Goal: Transaction & Acquisition: Purchase product/service

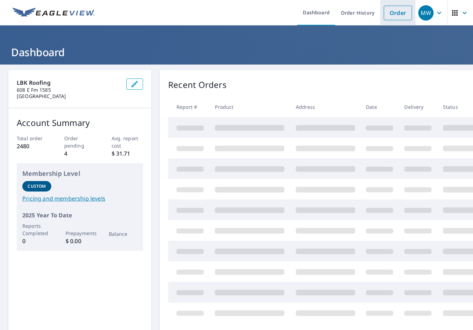
click at [389, 8] on link "Order" at bounding box center [398, 13] width 28 height 15
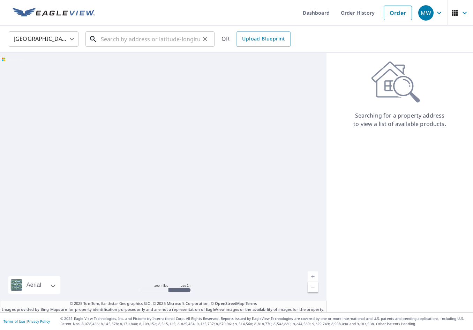
click at [167, 35] on input "text" at bounding box center [150, 39] width 99 height 20
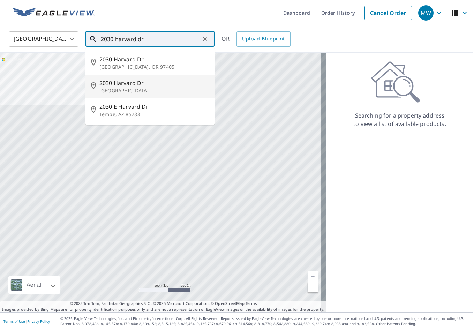
click at [135, 88] on p "[GEOGRAPHIC_DATA]" at bounding box center [154, 90] width 110 height 7
type input "[STREET_ADDRESS][PERSON_NAME]"
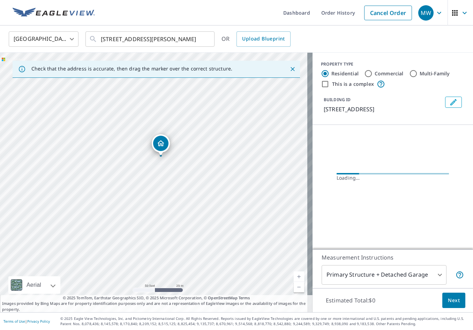
drag, startPoint x: 148, startPoint y: 184, endPoint x: 173, endPoint y: 185, distance: 25.5
click at [173, 185] on div "[STREET_ADDRESS][PERSON_NAME]" at bounding box center [156, 183] width 313 height 260
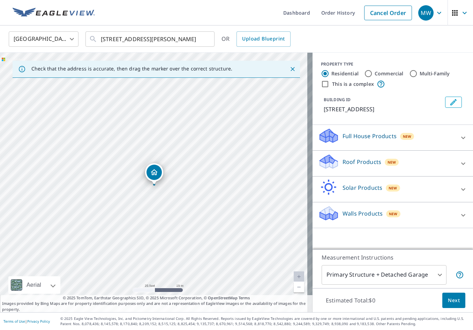
click at [321, 84] on input "This is a complex" at bounding box center [325, 84] width 8 height 8
checkbox input "true"
radio input "false"
radio input "true"
type input "4"
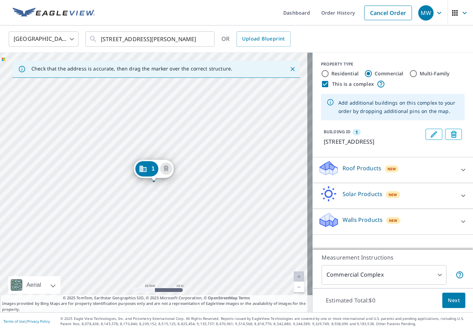
click at [331, 74] on label "Residential" at bounding box center [344, 73] width 27 height 7
click at [327, 74] on input "Residential" at bounding box center [325, 73] width 8 height 8
radio input "true"
type input "1"
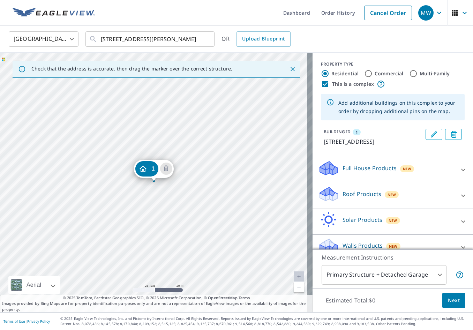
click at [324, 72] on input "Residential" at bounding box center [325, 73] width 8 height 8
click at [321, 73] on input "Residential" at bounding box center [325, 73] width 8 height 8
click at [321, 84] on input "This is a complex" at bounding box center [325, 84] width 8 height 8
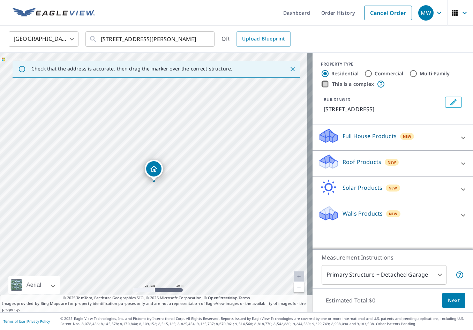
click at [321, 84] on input "This is a complex" at bounding box center [325, 84] width 8 height 8
checkbox input "true"
radio input "false"
radio input "true"
type input "4"
